Goal: Information Seeking & Learning: Learn about a topic

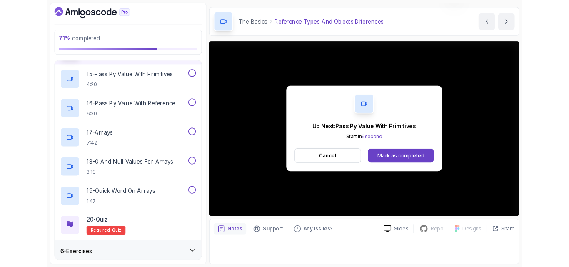
scroll to position [31, 0]
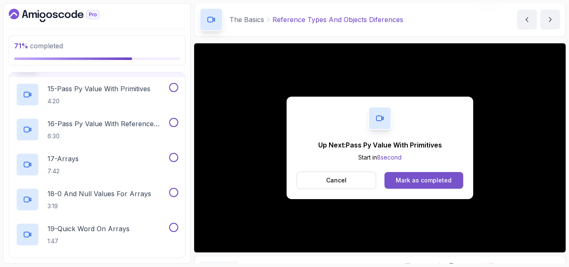
click at [421, 180] on div "Mark as completed" at bounding box center [423, 180] width 56 height 8
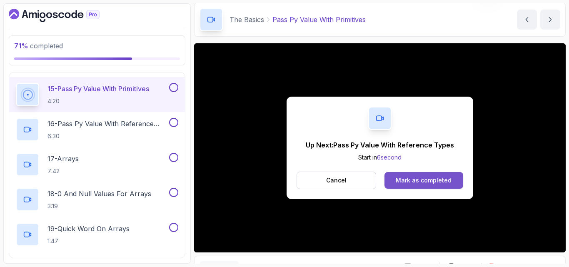
click at [430, 179] on div "Mark as completed" at bounding box center [423, 180] width 56 height 8
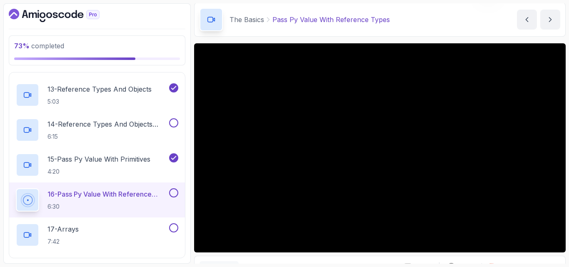
scroll to position [549, 0]
click at [173, 120] on button at bounding box center [173, 123] width 9 height 9
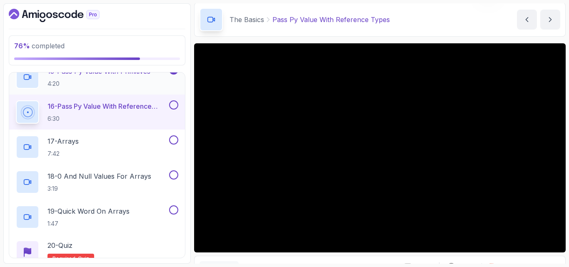
scroll to position [638, 0]
click at [169, 30] on button at bounding box center [173, 34] width 9 height 9
click at [131, 145] on div "17 - Arrays 7:42" at bounding box center [92, 146] width 152 height 23
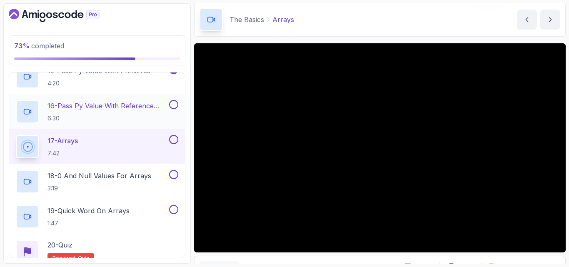
click at [172, 106] on button at bounding box center [173, 104] width 9 height 9
click at [152, 173] on div "18 - 0 And Null Values For Arrays 3:19" at bounding box center [92, 181] width 152 height 23
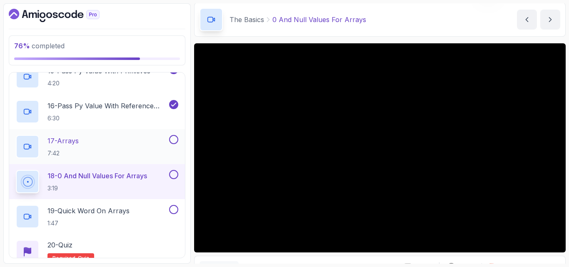
click at [174, 140] on button at bounding box center [173, 139] width 9 height 9
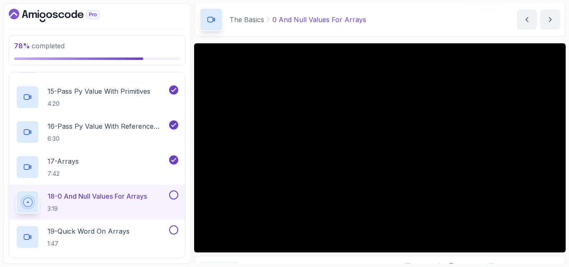
scroll to position [621, 0]
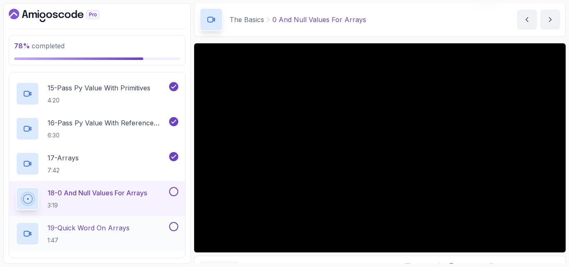
click at [134, 227] on div "19 - Quick Word On Arrays 1:47" at bounding box center [92, 233] width 152 height 23
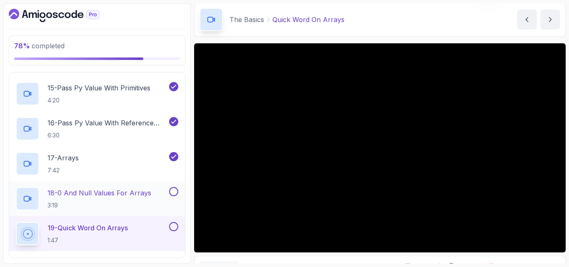
click at [173, 192] on button at bounding box center [173, 191] width 9 height 9
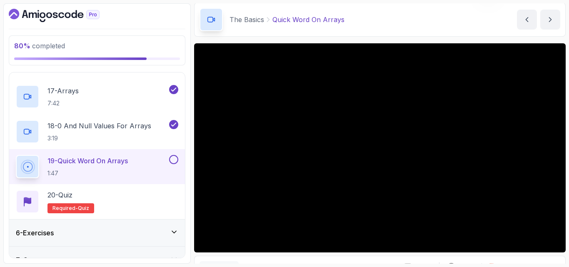
scroll to position [690, 0]
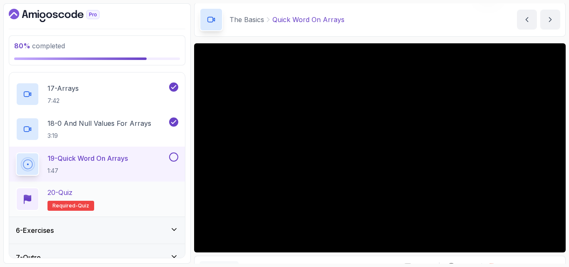
click at [123, 206] on div "20 - Quiz Required- quiz" at bounding box center [97, 198] width 162 height 23
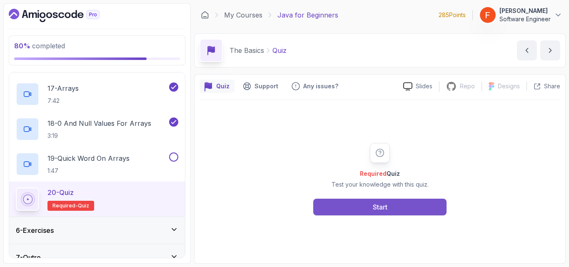
click at [391, 207] on button "Start" at bounding box center [379, 207] width 133 height 17
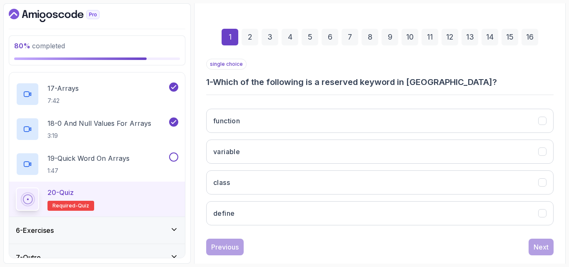
scroll to position [103, 0]
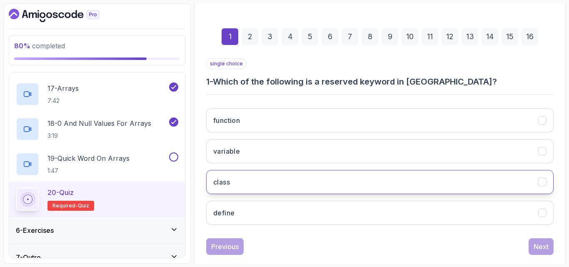
click at [314, 184] on button "class" at bounding box center [379, 182] width 347 height 24
click at [544, 247] on div "Next" at bounding box center [540, 246] width 15 height 10
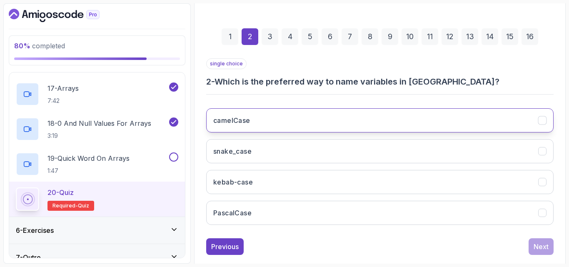
click at [377, 115] on button "camelCase" at bounding box center [379, 120] width 347 height 24
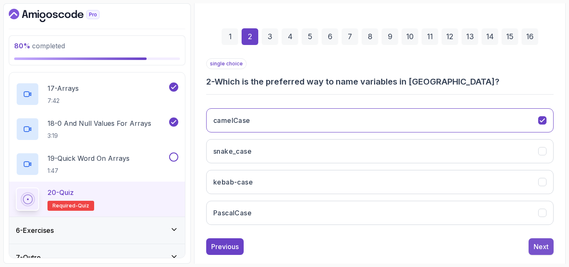
click at [551, 246] on button "Next" at bounding box center [540, 246] width 25 height 17
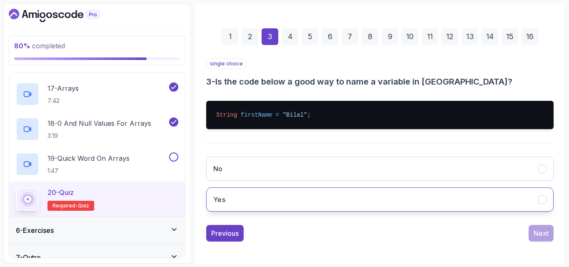
click at [314, 208] on button "Yes" at bounding box center [379, 199] width 347 height 24
click at [544, 231] on div "Next" at bounding box center [540, 233] width 15 height 10
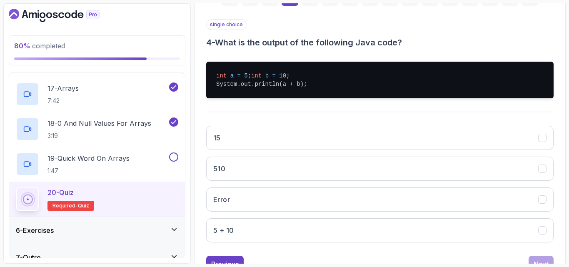
scroll to position [143, 0]
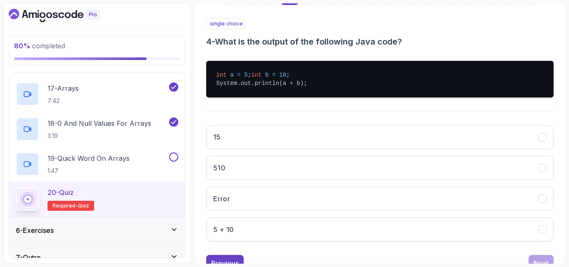
click at [423, 139] on button "15" at bounding box center [379, 137] width 347 height 24
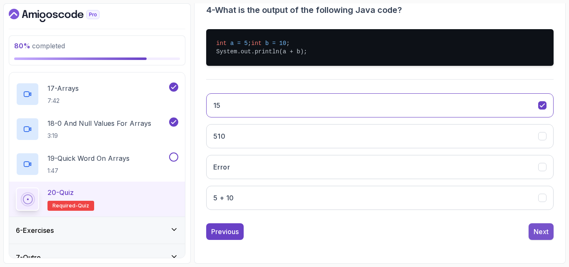
click at [542, 228] on div "Next" at bounding box center [540, 231] width 15 height 10
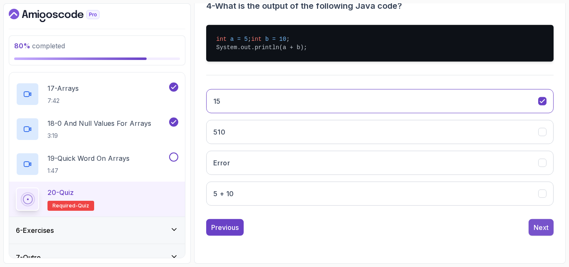
scroll to position [118, 0]
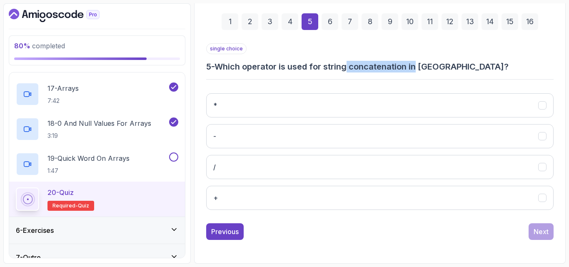
drag, startPoint x: 352, startPoint y: 67, endPoint x: 419, endPoint y: 68, distance: 66.6
click at [419, 68] on h3 "5 - Which operator is used for string concatenation in [GEOGRAPHIC_DATA]?" at bounding box center [379, 67] width 347 height 12
click at [410, 72] on h3 "5 - Which operator is used for string concatenation in [GEOGRAPHIC_DATA]?" at bounding box center [379, 67] width 347 height 12
drag, startPoint x: 354, startPoint y: 70, endPoint x: 409, endPoint y: 69, distance: 54.9
click at [409, 69] on h3 "5 - Which operator is used for string concatenation in [GEOGRAPHIC_DATA]?" at bounding box center [379, 67] width 347 height 12
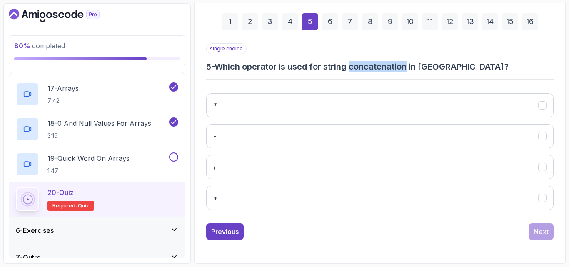
click at [398, 70] on h3 "5 - Which operator is used for string concatenation in [GEOGRAPHIC_DATA]?" at bounding box center [379, 67] width 347 height 12
click at [378, 65] on h3 "5 - Which operator is used for string concatenation in [GEOGRAPHIC_DATA]?" at bounding box center [379, 67] width 347 height 12
click at [310, 199] on button "+" at bounding box center [379, 198] width 347 height 24
click at [544, 229] on div "Next" at bounding box center [540, 231] width 15 height 10
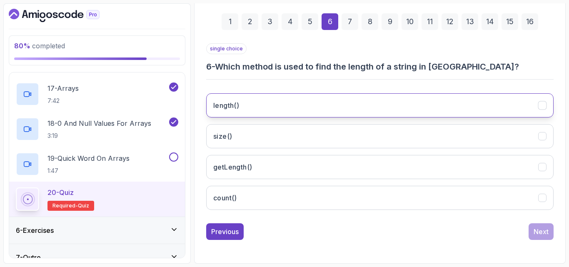
click at [327, 106] on button "length()" at bounding box center [379, 105] width 347 height 24
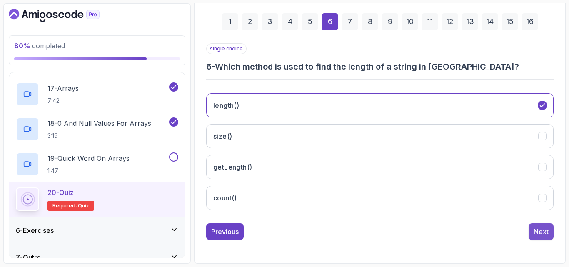
click at [537, 232] on div "Next" at bounding box center [540, 231] width 15 height 10
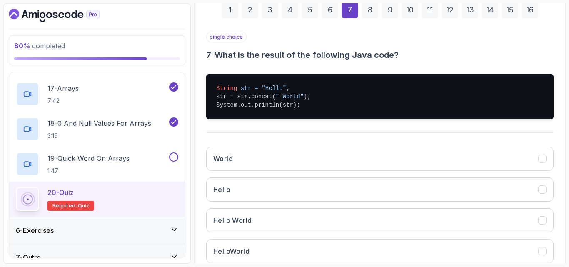
scroll to position [130, 0]
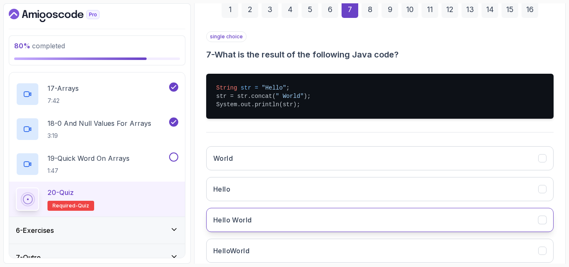
click at [363, 220] on button "Hello World" at bounding box center [379, 220] width 347 height 24
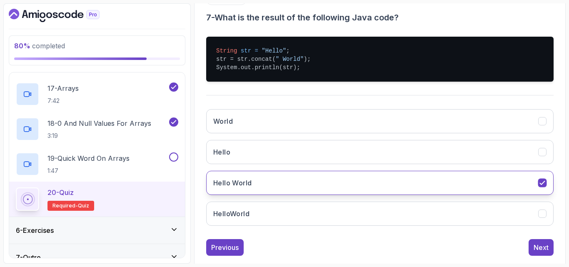
scroll to position [169, 0]
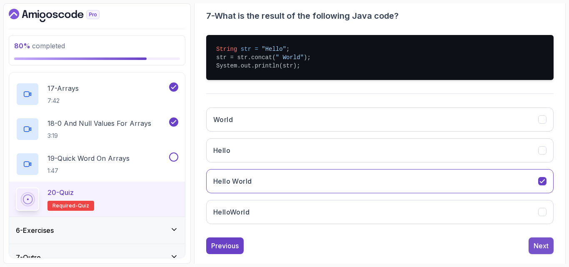
click at [543, 247] on div "Next" at bounding box center [540, 246] width 15 height 10
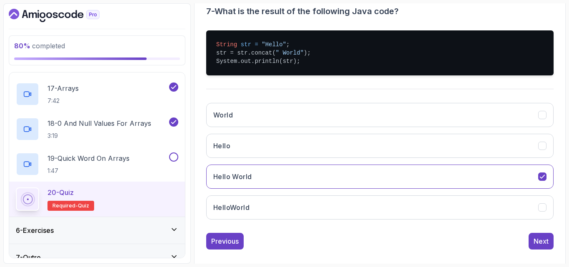
scroll to position [118, 0]
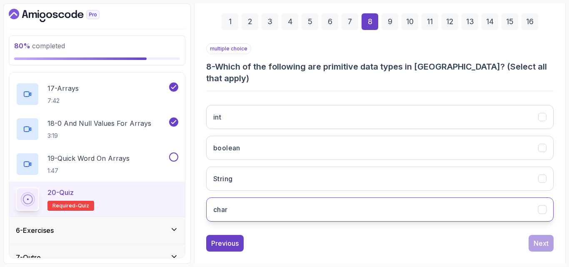
click at [321, 198] on button "char" at bounding box center [379, 209] width 347 height 24
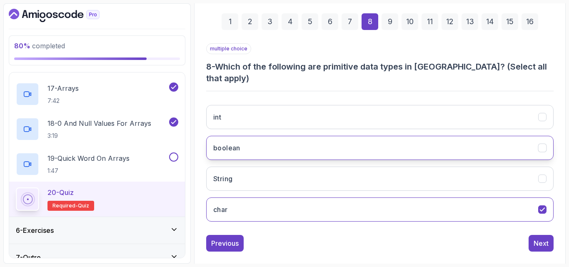
click at [369, 137] on button "boolean" at bounding box center [379, 148] width 347 height 24
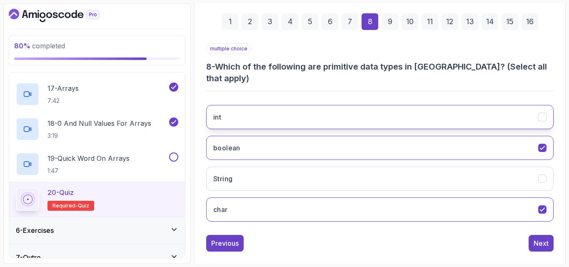
click at [408, 107] on button "int" at bounding box center [379, 117] width 347 height 24
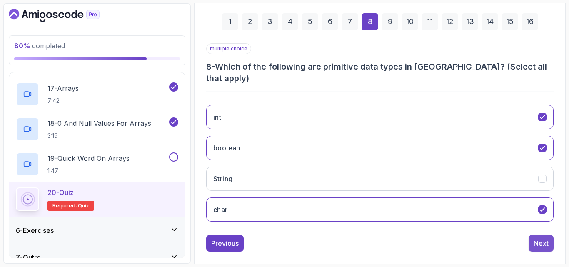
click at [536, 238] on div "Next" at bounding box center [540, 243] width 15 height 10
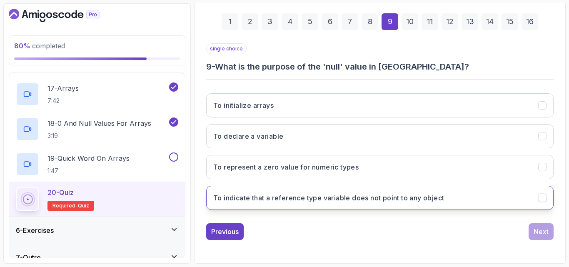
click at [457, 201] on button "To indicate that a reference type variable does not point to any object" at bounding box center [379, 198] width 347 height 24
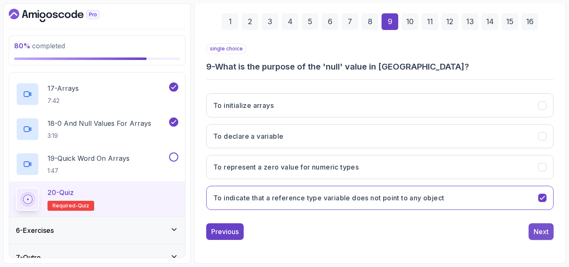
click at [535, 234] on div "Next" at bounding box center [540, 231] width 15 height 10
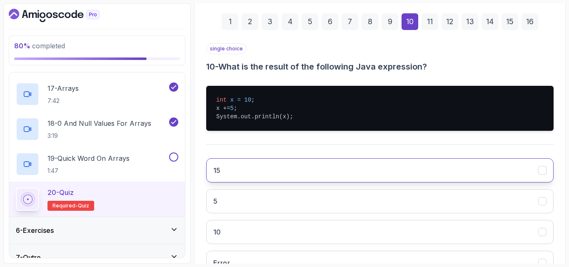
click at [348, 165] on button "15" at bounding box center [379, 170] width 347 height 24
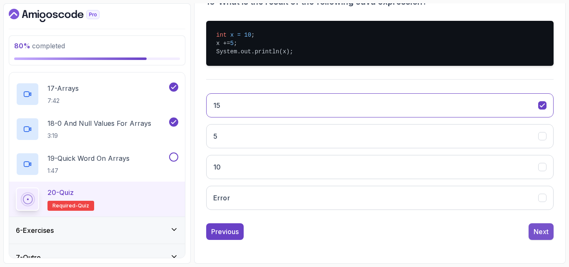
click at [533, 231] on button "Next" at bounding box center [540, 231] width 25 height 17
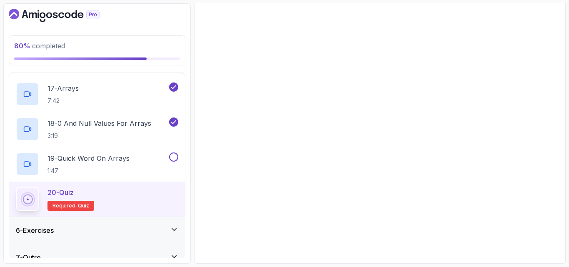
scroll to position [161, 0]
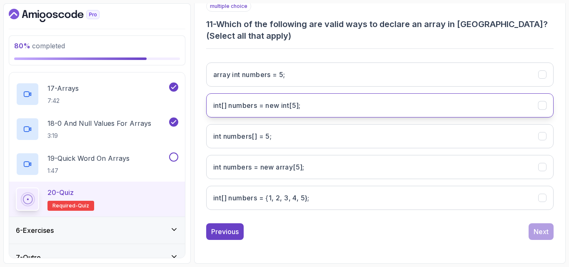
click at [348, 102] on int;"] "int[] numbers = new int[5];" at bounding box center [379, 105] width 347 height 24
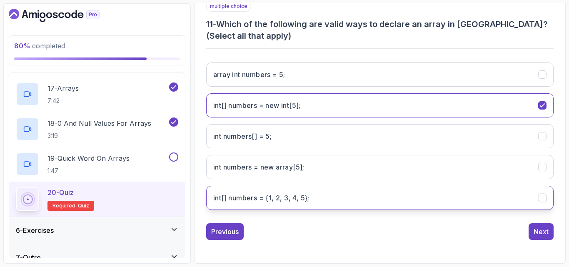
click at [343, 197] on 5};"] "int[] numbers = {1, 2, 3, 4, 5};" at bounding box center [379, 198] width 347 height 24
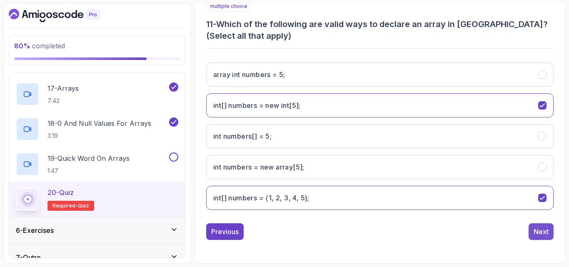
click at [546, 237] on button "Next" at bounding box center [540, 231] width 25 height 17
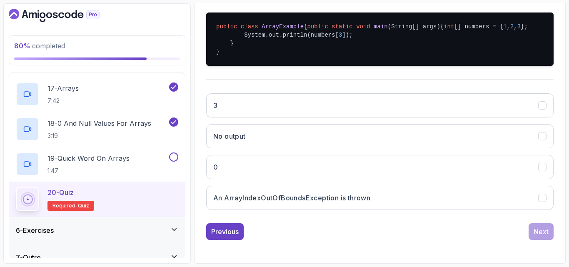
scroll to position [208, 0]
click at [326, 197] on h3 "An ArrayIndexOutOfBoundsException is thrown" at bounding box center [291, 198] width 157 height 10
click at [542, 235] on div "Next" at bounding box center [540, 231] width 15 height 10
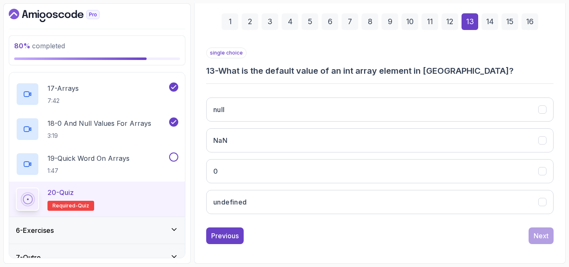
scroll to position [118, 0]
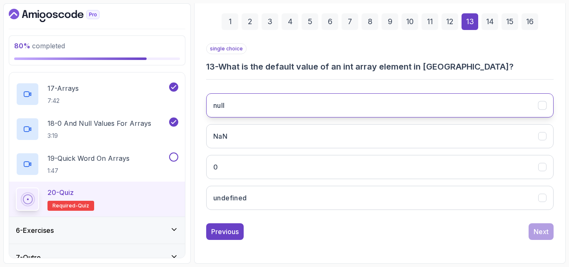
click at [463, 107] on button "null" at bounding box center [379, 105] width 347 height 24
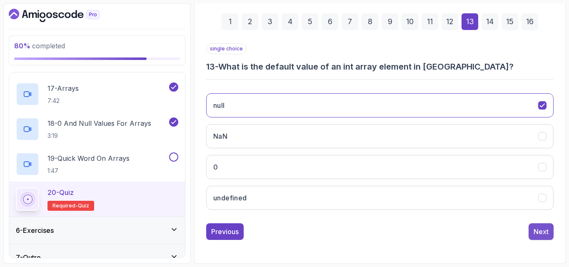
click at [540, 233] on div "Next" at bounding box center [540, 231] width 15 height 10
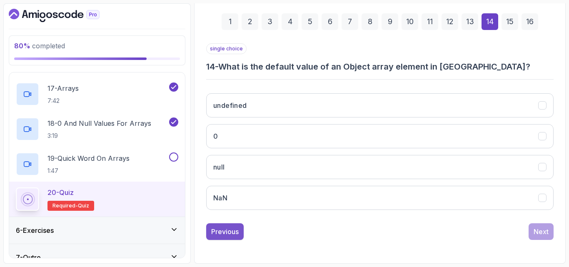
click at [231, 227] on div "Previous" at bounding box center [224, 231] width 27 height 10
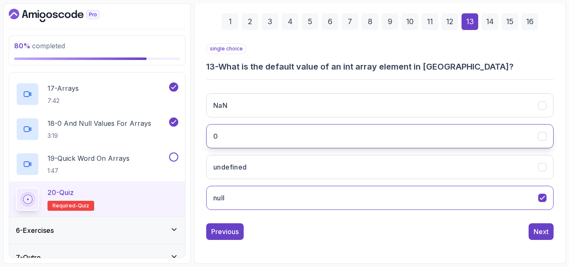
click at [371, 142] on button "0" at bounding box center [379, 136] width 347 height 24
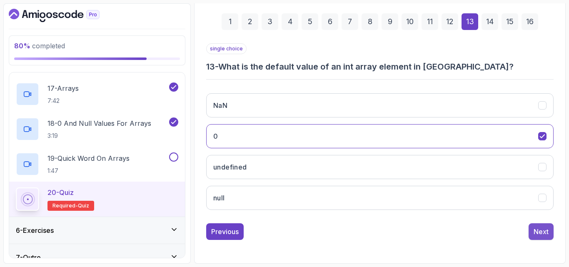
click at [529, 231] on button "Next" at bounding box center [540, 231] width 25 height 17
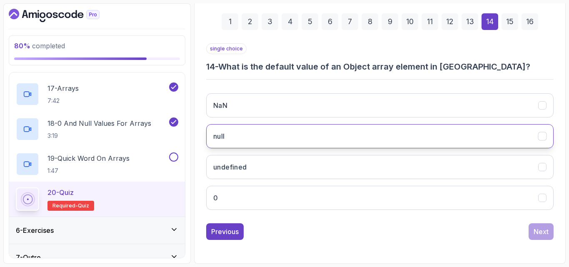
click at [413, 136] on button "null" at bounding box center [379, 136] width 347 height 24
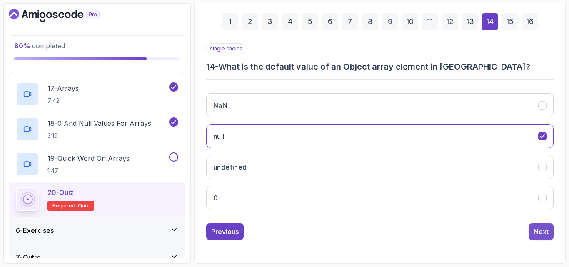
click at [549, 231] on button "Next" at bounding box center [540, 231] width 25 height 17
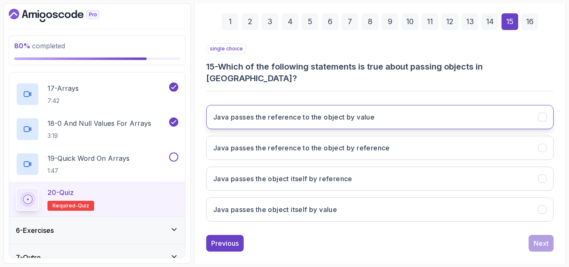
click at [403, 105] on button "Java passes the reference to the object by value" at bounding box center [379, 117] width 347 height 24
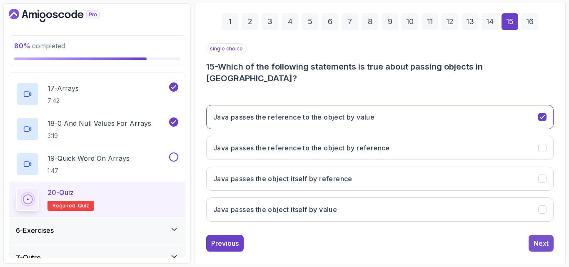
click at [544, 238] on div "Next" at bounding box center [540, 243] width 15 height 10
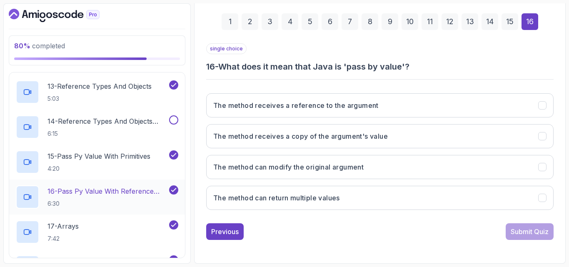
scroll to position [559, 0]
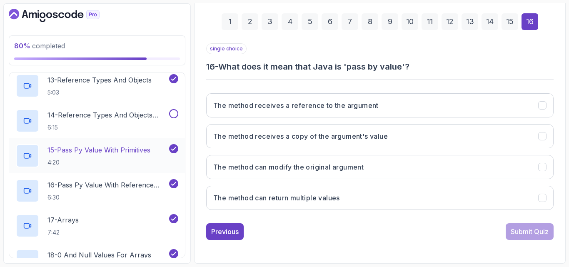
click at [119, 154] on p "15 - Pass Py Value With Primitives" at bounding box center [98, 150] width 103 height 10
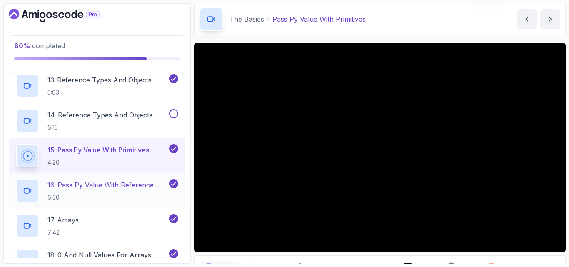
scroll to position [703, 0]
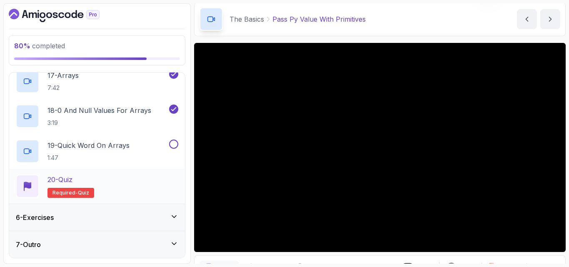
click at [102, 179] on div "20 - Quiz Required- quiz" at bounding box center [97, 185] width 162 height 23
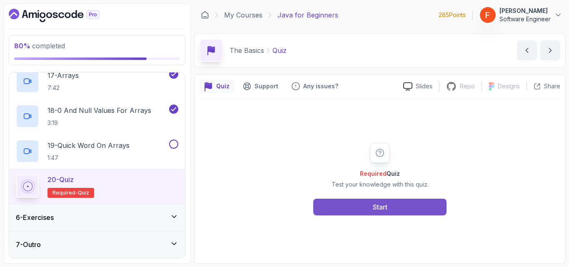
click at [376, 207] on div "Start" at bounding box center [380, 207] width 15 height 10
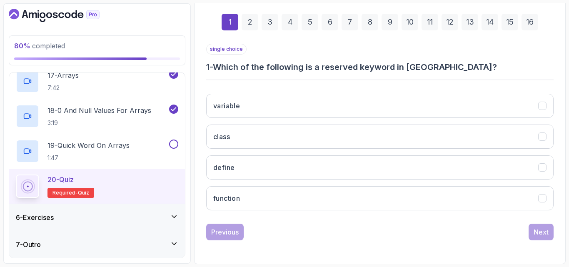
scroll to position [118, 0]
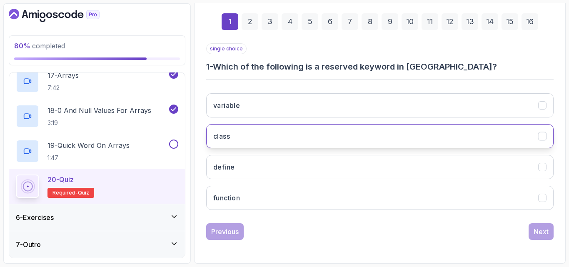
click at [336, 138] on button "class" at bounding box center [379, 136] width 347 height 24
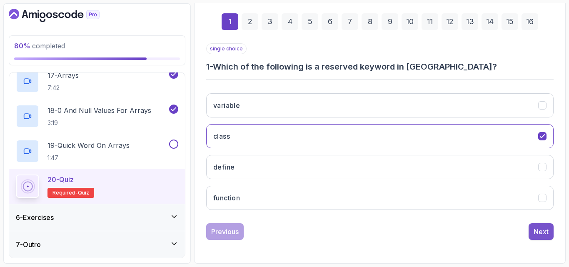
click at [542, 231] on div "Next" at bounding box center [540, 231] width 15 height 10
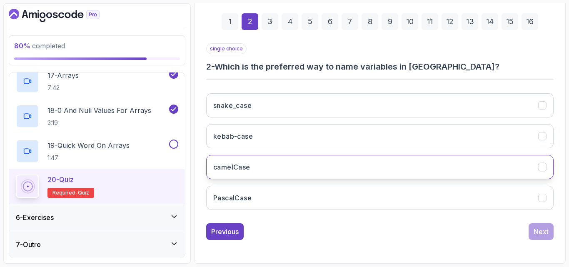
click at [378, 169] on button "camelCase" at bounding box center [379, 167] width 347 height 24
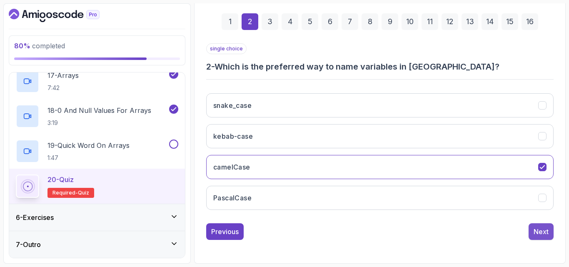
click at [538, 229] on div "Next" at bounding box center [540, 231] width 15 height 10
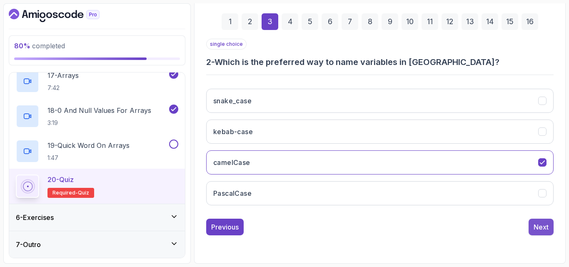
scroll to position [105, 0]
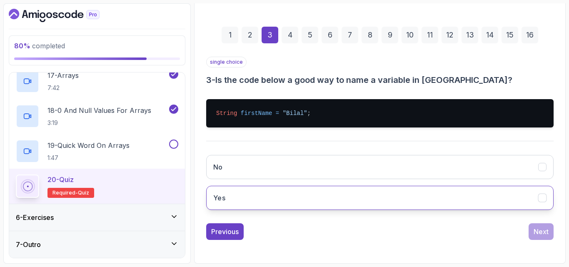
click at [315, 204] on button "Yes" at bounding box center [379, 198] width 347 height 24
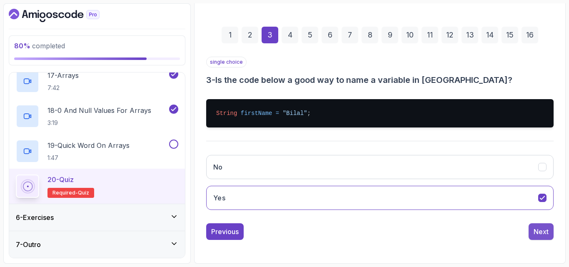
click at [536, 232] on div "Next" at bounding box center [540, 231] width 15 height 10
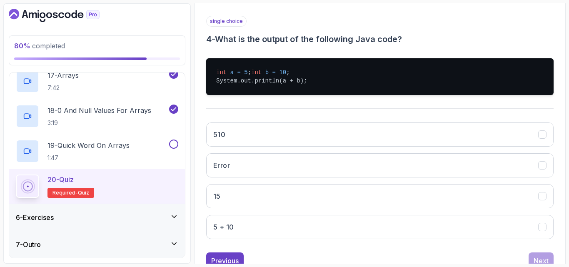
scroll to position [147, 0]
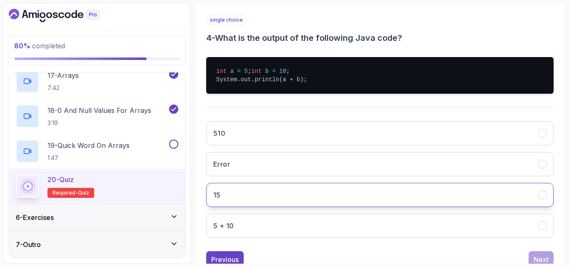
click at [404, 206] on button "15" at bounding box center [379, 195] width 347 height 24
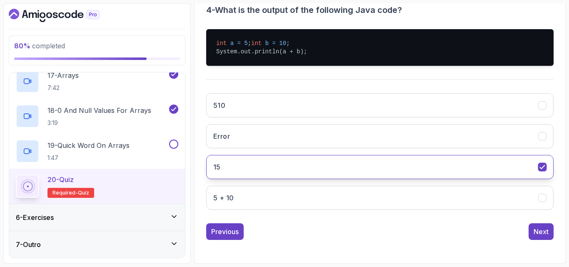
scroll to position [183, 0]
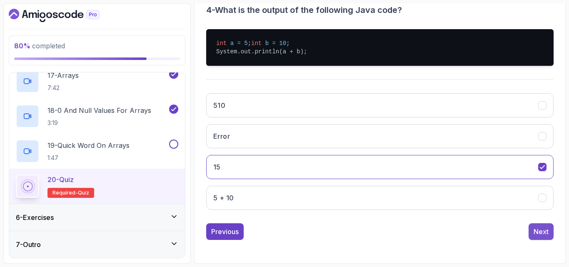
click at [540, 229] on div "Next" at bounding box center [540, 231] width 15 height 10
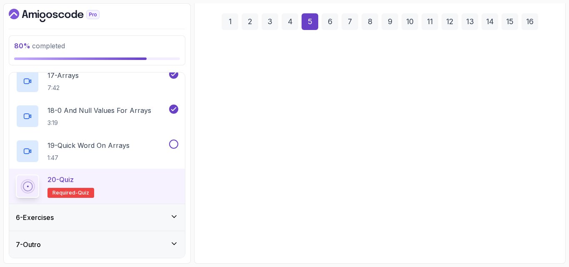
scroll to position [118, 0]
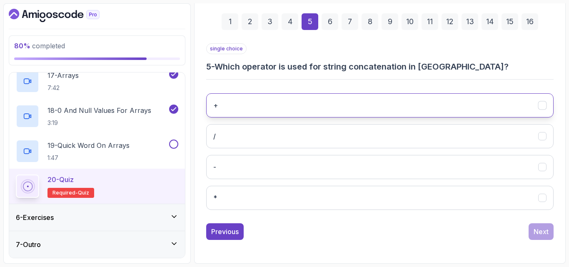
click at [400, 102] on button "+" at bounding box center [379, 105] width 347 height 24
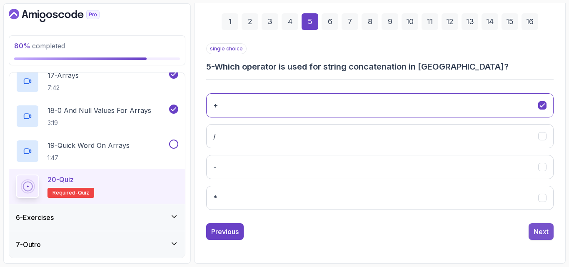
click at [546, 235] on div "Next" at bounding box center [540, 231] width 15 height 10
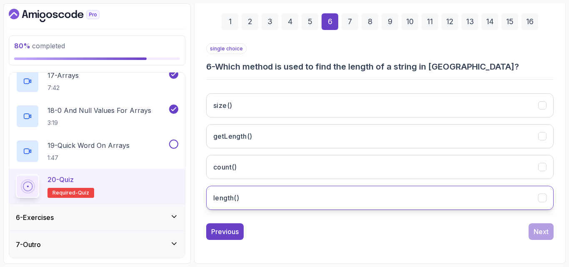
click at [297, 197] on button "length()" at bounding box center [379, 198] width 347 height 24
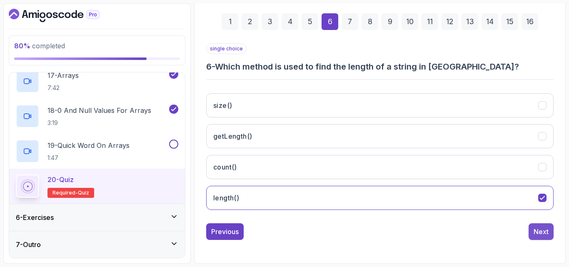
click at [543, 229] on div "Next" at bounding box center [540, 231] width 15 height 10
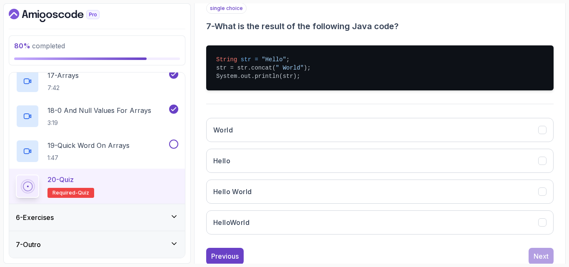
scroll to position [159, 0]
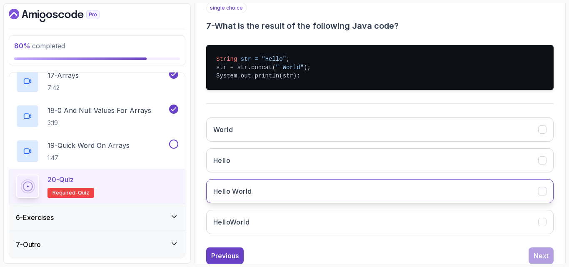
click at [348, 194] on button "Hello World" at bounding box center [379, 191] width 347 height 24
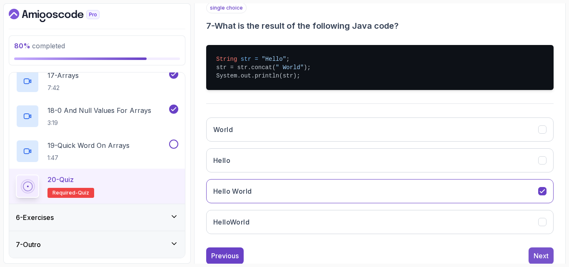
click at [547, 254] on div "Next" at bounding box center [540, 256] width 15 height 10
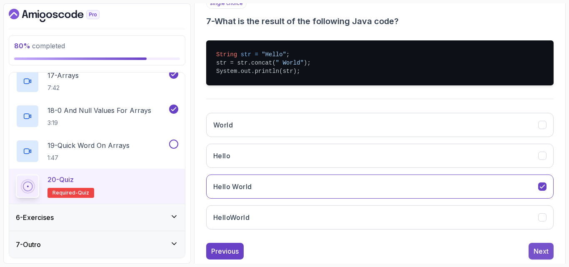
scroll to position [118, 0]
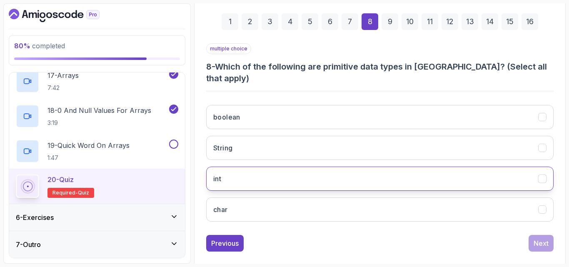
click at [313, 171] on button "int" at bounding box center [379, 179] width 347 height 24
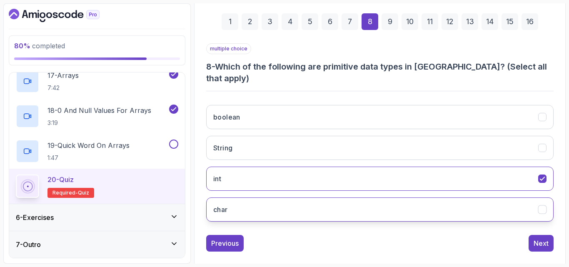
click at [294, 197] on button "char" at bounding box center [379, 209] width 347 height 24
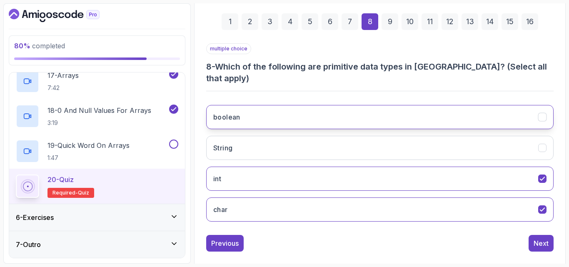
click at [348, 107] on button "boolean" at bounding box center [379, 117] width 347 height 24
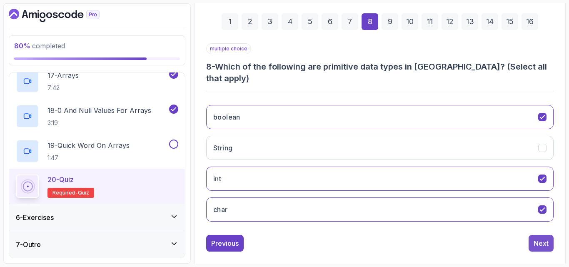
click at [544, 238] on div "Next" at bounding box center [540, 243] width 15 height 10
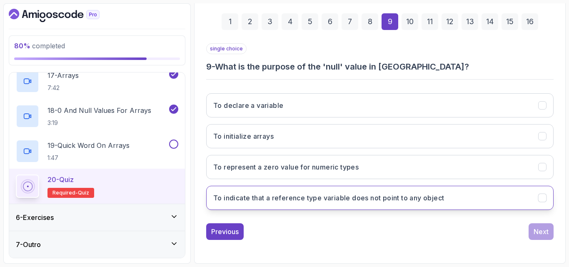
click at [394, 204] on button "To indicate that a reference type variable does not point to any object" at bounding box center [379, 198] width 347 height 24
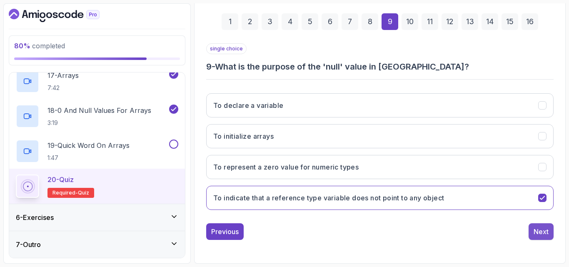
click at [537, 236] on div "Next" at bounding box center [540, 231] width 15 height 10
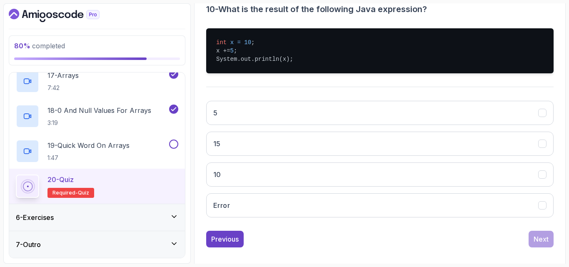
scroll to position [178, 0]
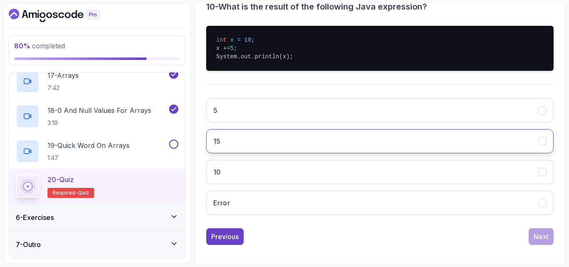
click at [389, 144] on button "15" at bounding box center [379, 141] width 347 height 24
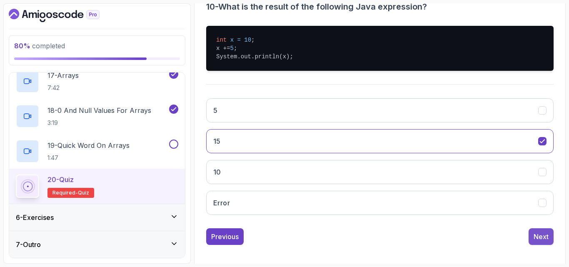
click at [534, 240] on div "Next" at bounding box center [540, 236] width 15 height 10
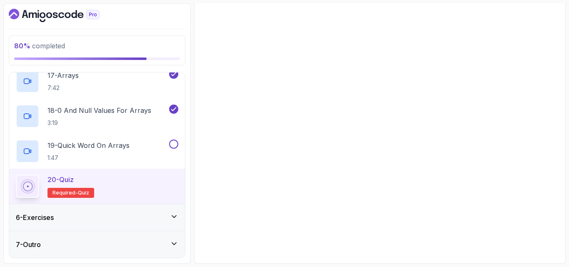
scroll to position [161, 0]
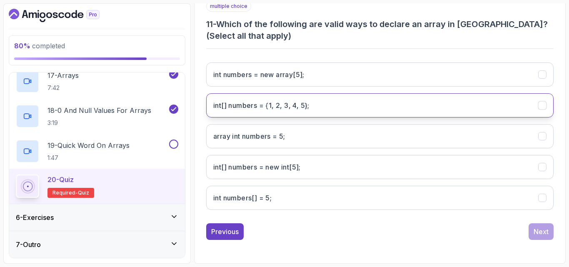
click at [437, 102] on 5};"] "int[] numbers = {1, 2, 3, 4, 5};" at bounding box center [379, 105] width 347 height 24
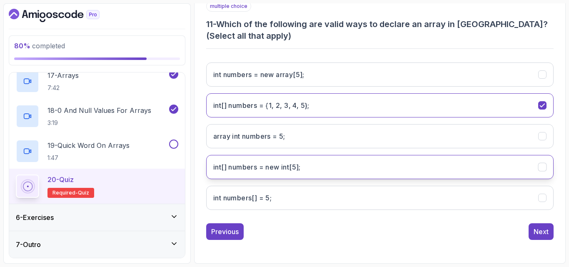
click at [328, 164] on int;"] "int[] numbers = new int[5];" at bounding box center [379, 167] width 347 height 24
click at [317, 171] on int;"] "int[] numbers = new int[5];" at bounding box center [379, 167] width 347 height 24
click at [306, 173] on int;"] "int[] numbers = new int[5];" at bounding box center [379, 167] width 347 height 24
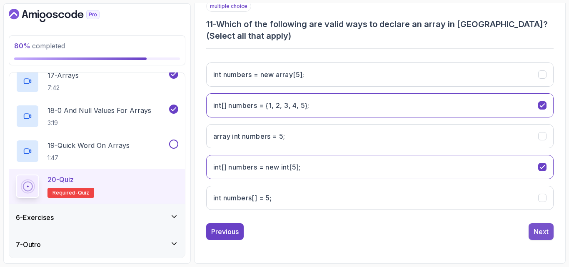
click at [543, 231] on div "Next" at bounding box center [540, 231] width 15 height 10
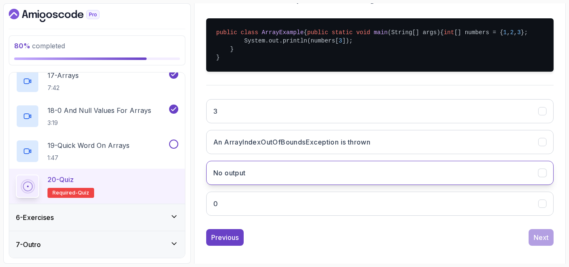
scroll to position [208, 0]
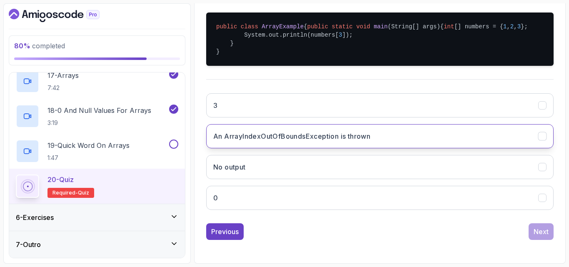
click at [468, 130] on button "An ArrayIndexOutOfBoundsException is thrown" at bounding box center [379, 136] width 347 height 24
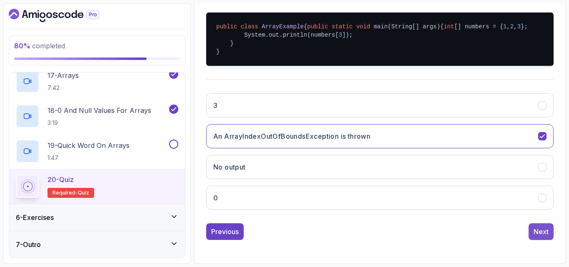
click at [544, 232] on div "Next" at bounding box center [540, 231] width 15 height 10
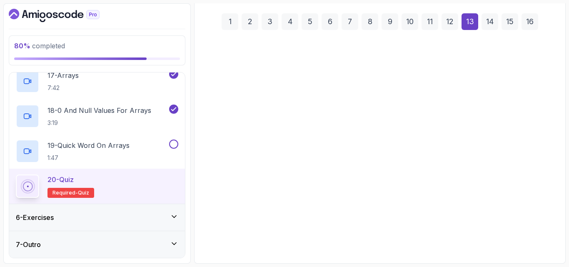
scroll to position [118, 0]
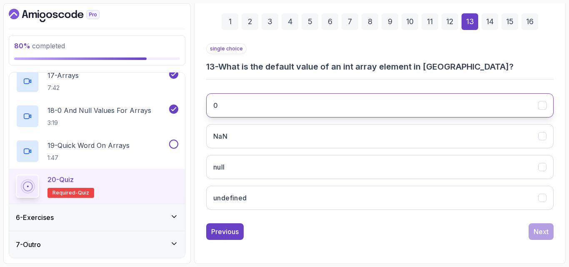
click at [318, 102] on button "0" at bounding box center [379, 105] width 347 height 24
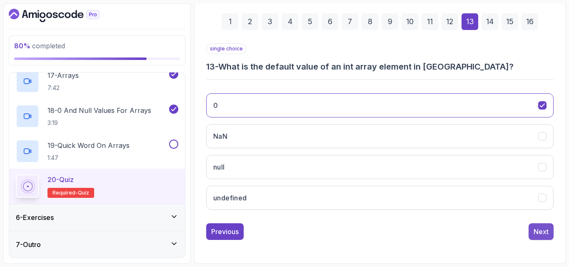
click at [534, 231] on div "Next" at bounding box center [540, 231] width 15 height 10
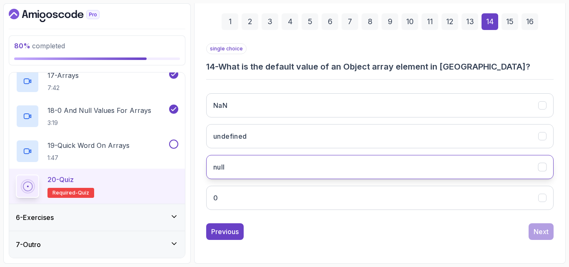
click at [366, 169] on button "null" at bounding box center [379, 167] width 347 height 24
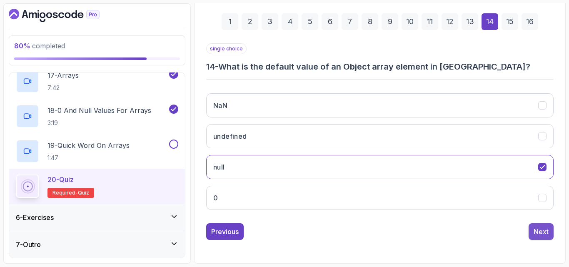
click at [541, 232] on div "Next" at bounding box center [540, 231] width 15 height 10
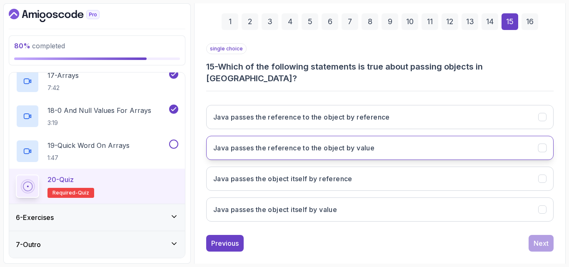
click at [394, 137] on button "Java passes the reference to the object by value" at bounding box center [379, 148] width 347 height 24
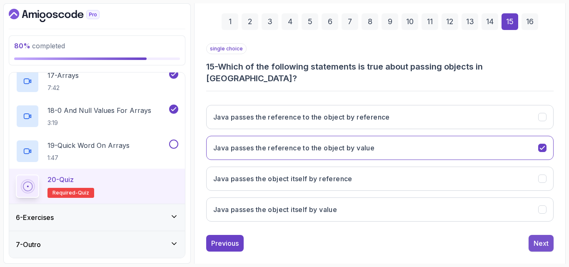
click at [542, 238] on div "Next" at bounding box center [540, 243] width 15 height 10
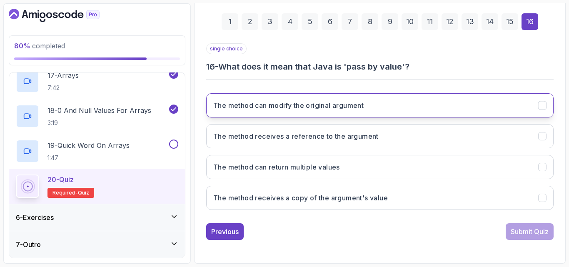
click at [306, 104] on h3 "The method can modify the original argument" at bounding box center [288, 105] width 150 height 10
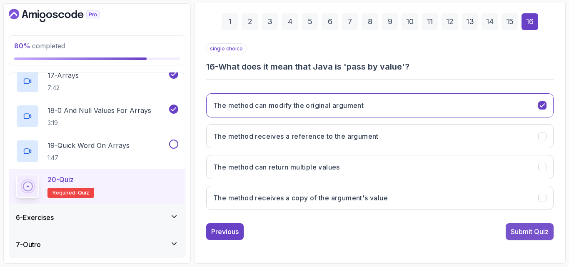
click at [511, 228] on div "Submit Quiz" at bounding box center [529, 231] width 38 height 10
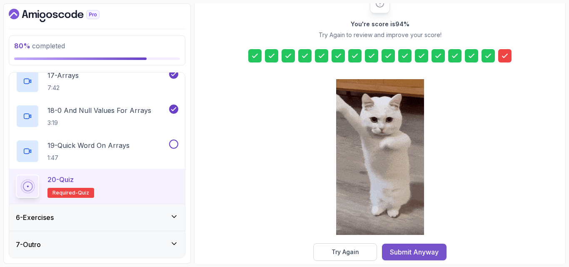
click at [434, 247] on div "Submit Anyway" at bounding box center [414, 252] width 49 height 10
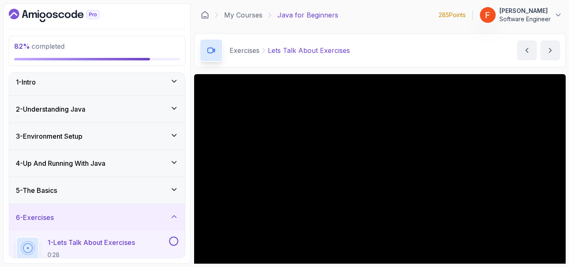
scroll to position [74, 0]
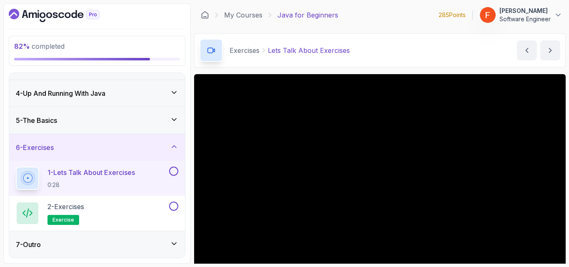
click at [170, 120] on icon at bounding box center [174, 119] width 8 height 8
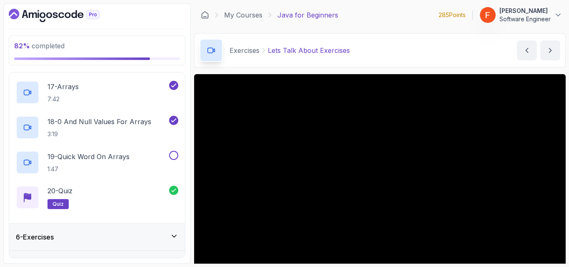
scroll to position [703, 0]
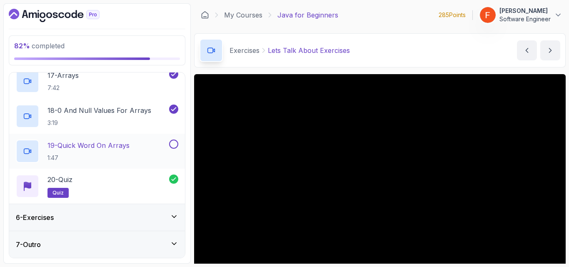
click at [174, 142] on button at bounding box center [173, 143] width 9 height 9
click at [153, 176] on div "20 - Quiz quiz" at bounding box center [92, 185] width 153 height 23
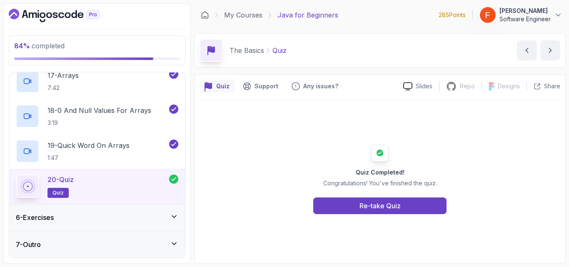
click at [140, 213] on div "6 - Exercises" at bounding box center [97, 217] width 162 height 10
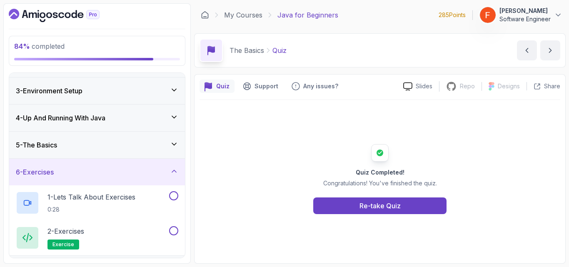
scroll to position [74, 0]
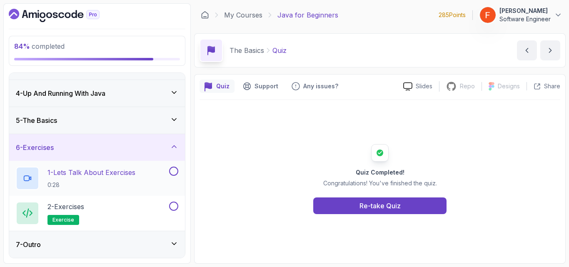
click at [153, 175] on div "1 - Lets Talk About Exercises 0:28" at bounding box center [92, 178] width 152 height 23
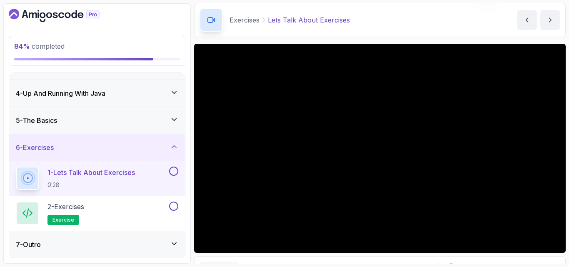
scroll to position [33, 0]
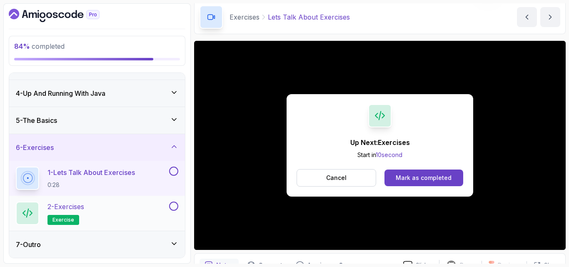
click at [136, 208] on div "2 - Exercises exercise" at bounding box center [92, 212] width 152 height 23
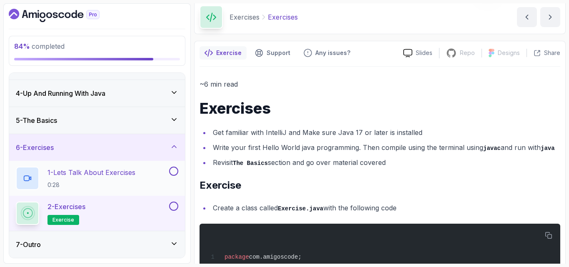
click at [174, 170] on button at bounding box center [173, 171] width 9 height 9
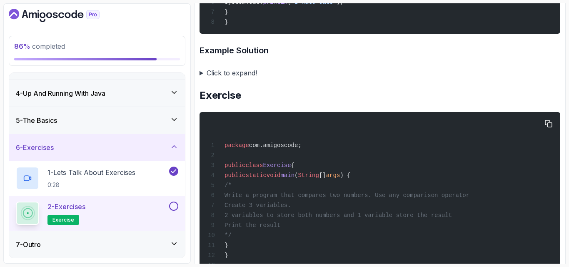
scroll to position [542, 0]
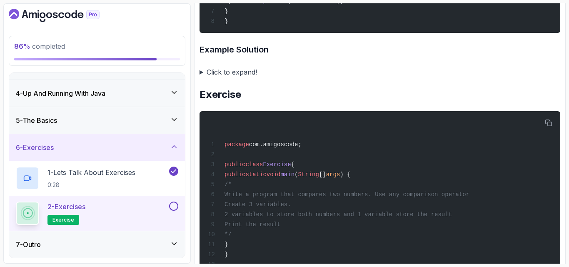
click at [218, 76] on summary "Click to expand!" at bounding box center [379, 72] width 360 height 12
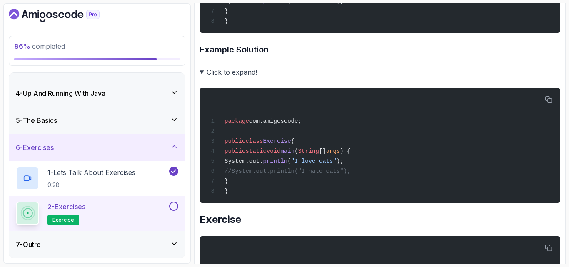
click at [234, 78] on summary "Click to expand!" at bounding box center [379, 72] width 360 height 12
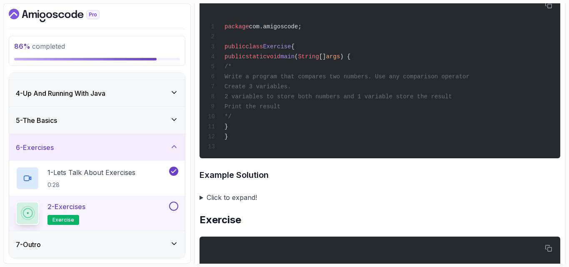
scroll to position [662, 0]
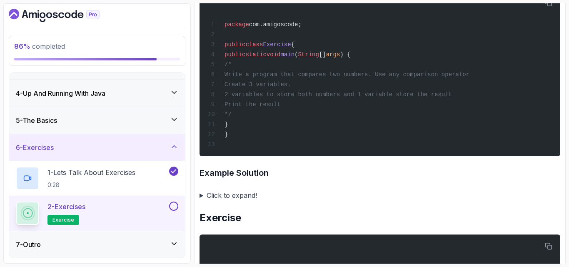
click at [229, 201] on summary "Click to expand!" at bounding box center [379, 195] width 360 height 12
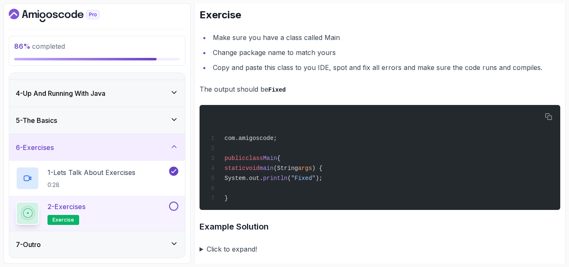
scroll to position [2043, 0]
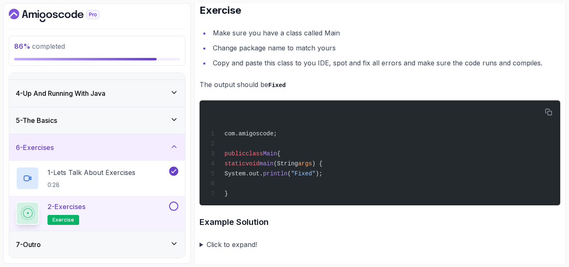
click at [173, 206] on button at bounding box center [173, 205] width 9 height 9
click at [157, 246] on div "7 - Outro" at bounding box center [97, 244] width 162 height 10
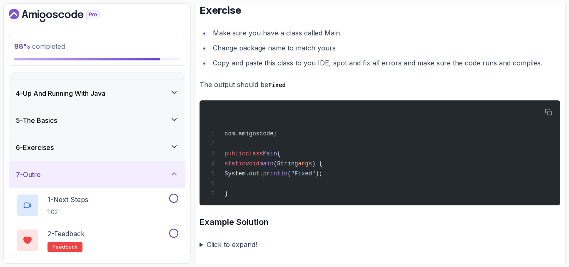
scroll to position [109, 0]
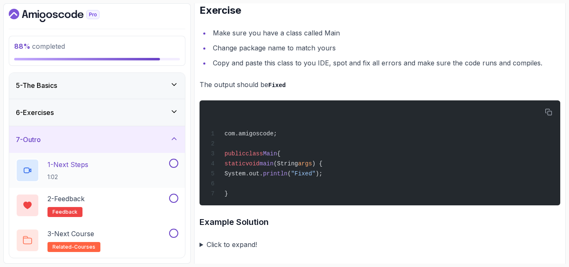
click at [116, 167] on div "1 - Next Steps 1:02" at bounding box center [92, 170] width 152 height 23
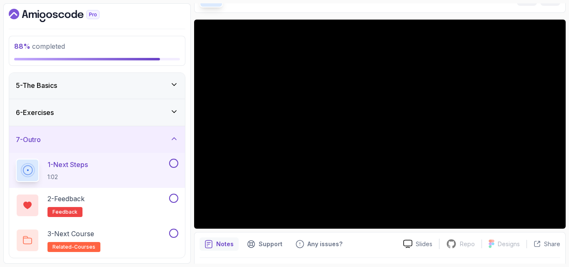
scroll to position [55, 0]
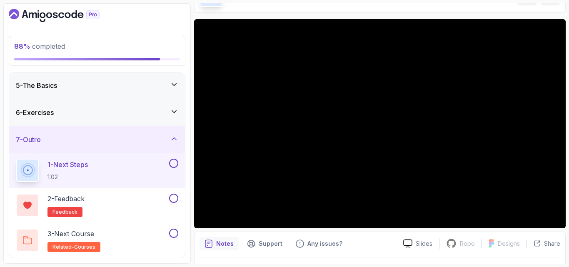
click at [176, 164] on button at bounding box center [173, 163] width 9 height 9
click at [174, 195] on button at bounding box center [173, 198] width 9 height 9
click at [145, 238] on div "3 - Next Course related-courses" at bounding box center [92, 240] width 152 height 23
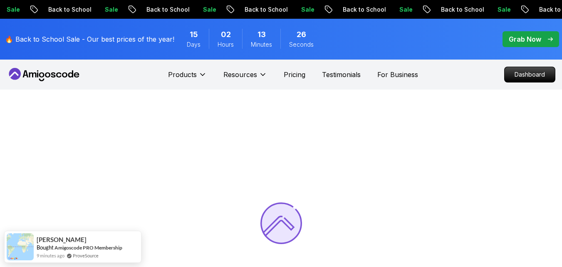
click at [66, 75] on icon at bounding box center [44, 74] width 75 height 13
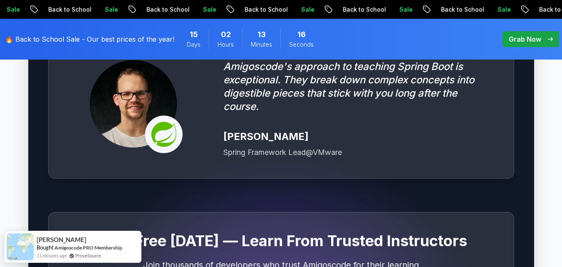
scroll to position [2472, 0]
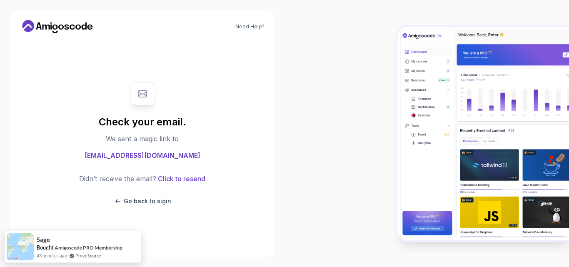
click at [107, 156] on span "[EMAIL_ADDRESS][DOMAIN_NAME]" at bounding box center [143, 155] width 116 height 10
click at [107, 156] on span "fmamedov2033@gmail.com" at bounding box center [143, 155] width 116 height 10
copy span "fmamedov2033@gmail.com"
click at [135, 202] on p "Go back to sigin" at bounding box center [147, 201] width 47 height 8
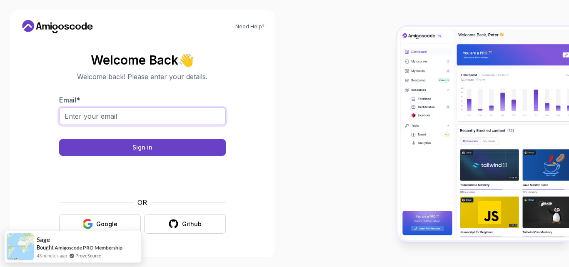
paste input "fmamedov2033@gmail.com"
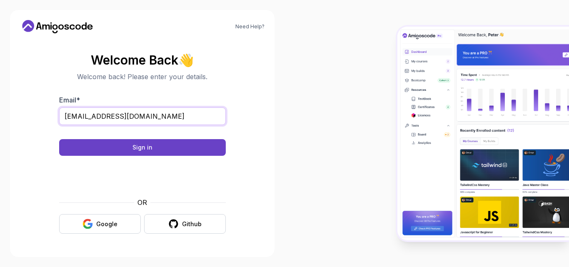
type input "fmamedov2033@gmail.com"
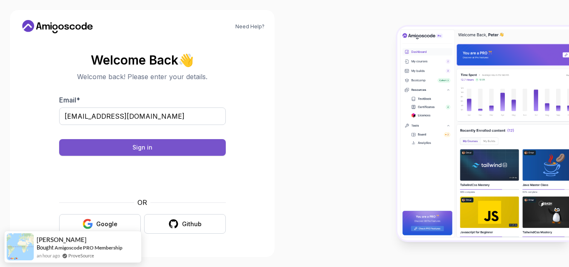
click at [156, 145] on button "Sign in" at bounding box center [142, 147] width 167 height 17
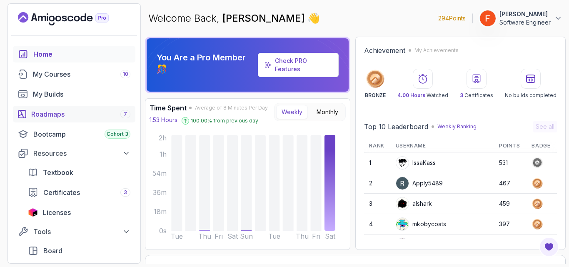
click at [60, 116] on div "Roadmaps 7" at bounding box center [80, 114] width 99 height 10
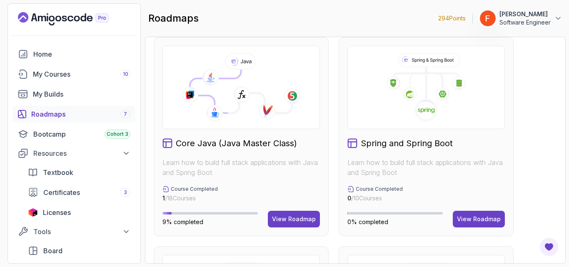
scroll to position [226, 0]
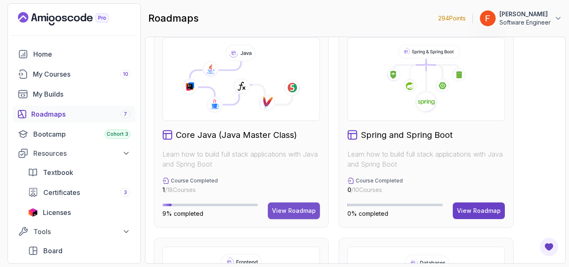
click at [286, 209] on div "View Roadmap" at bounding box center [294, 210] width 44 height 8
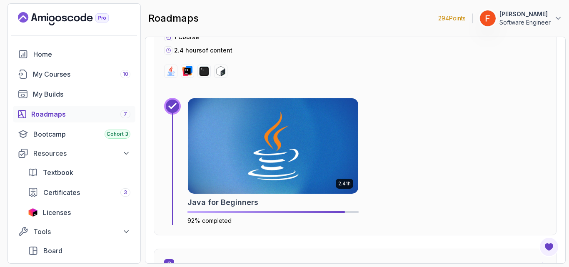
scroll to position [340, 0]
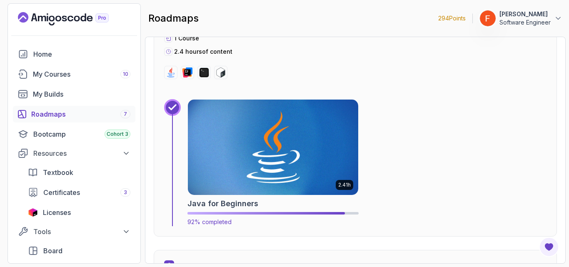
click at [304, 149] on img at bounding box center [273, 147] width 179 height 100
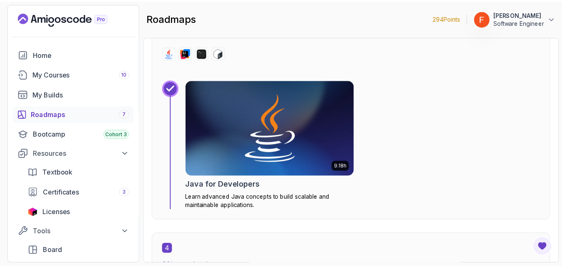
scroll to position [1010, 0]
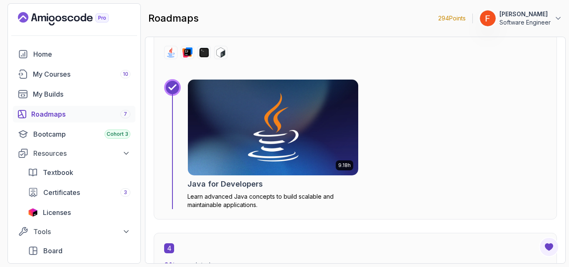
click at [243, 154] on img at bounding box center [273, 127] width 170 height 95
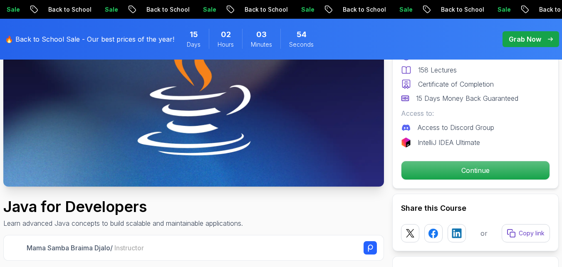
scroll to position [138, 0]
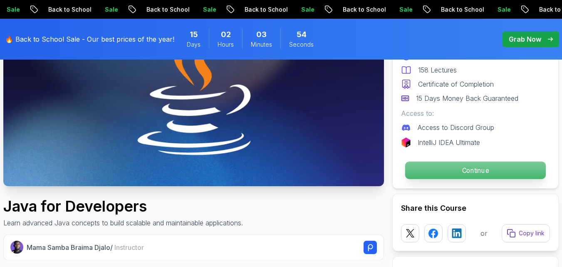
click at [436, 172] on p "Continue" at bounding box center [475, 170] width 141 height 17
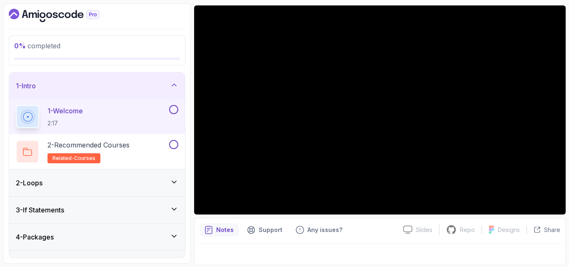
scroll to position [77, 0]
